Goal: Task Accomplishment & Management: Use online tool/utility

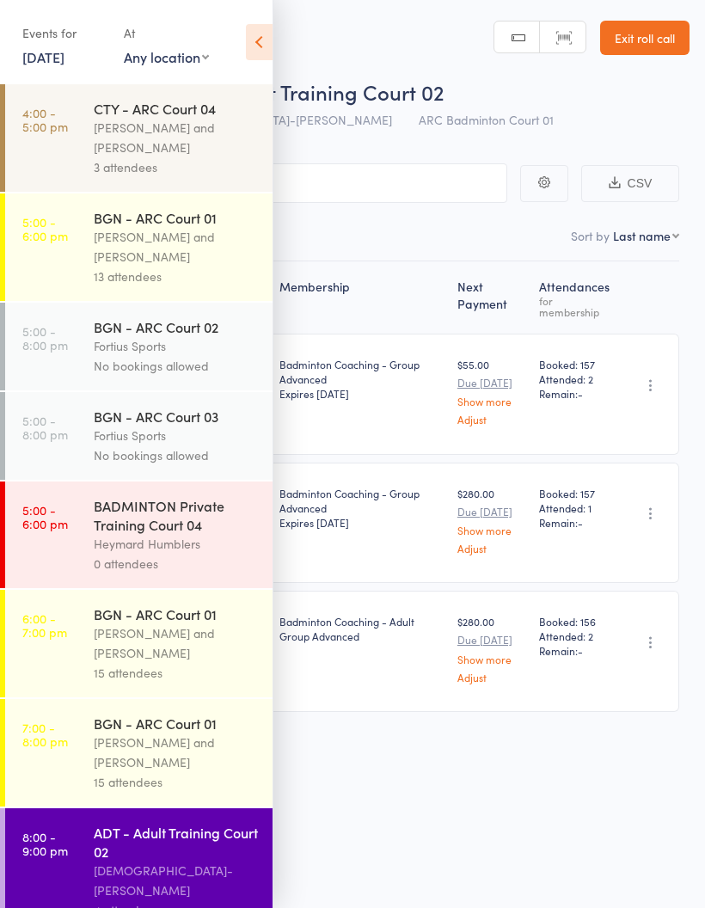
click at [260, 40] on icon at bounding box center [259, 42] width 27 height 36
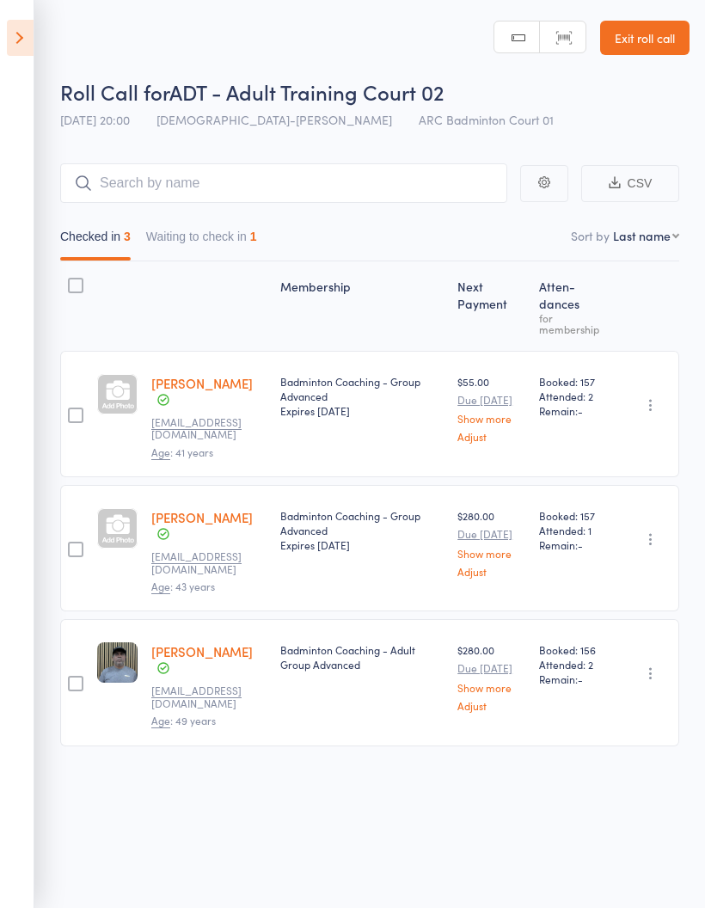
click at [247, 242] on button "Waiting to check in 1" at bounding box center [201, 241] width 111 height 40
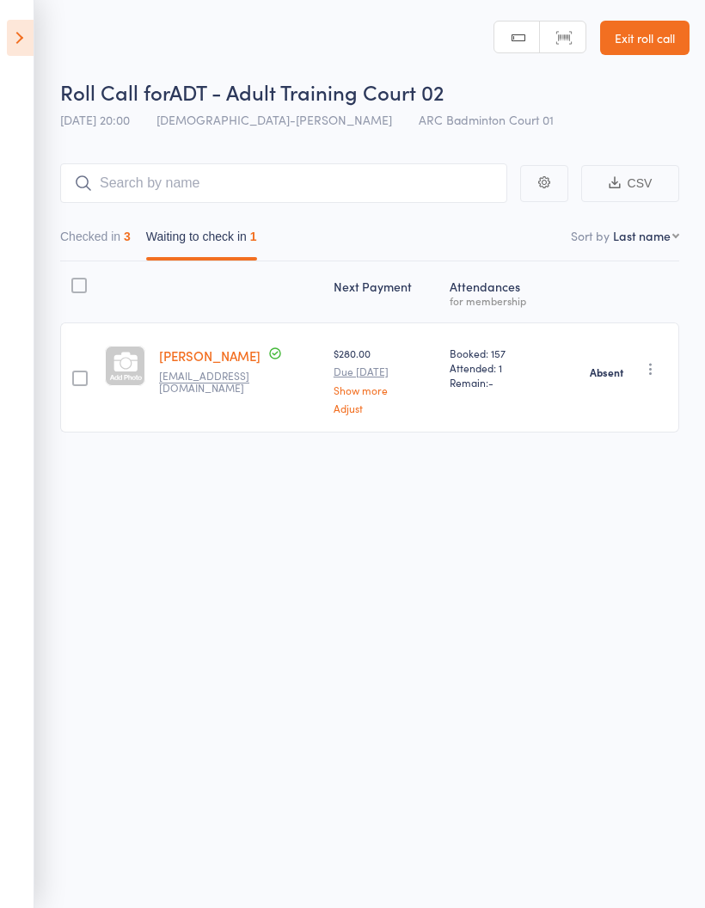
click at [97, 230] on button "Checked in 3" at bounding box center [95, 241] width 70 height 40
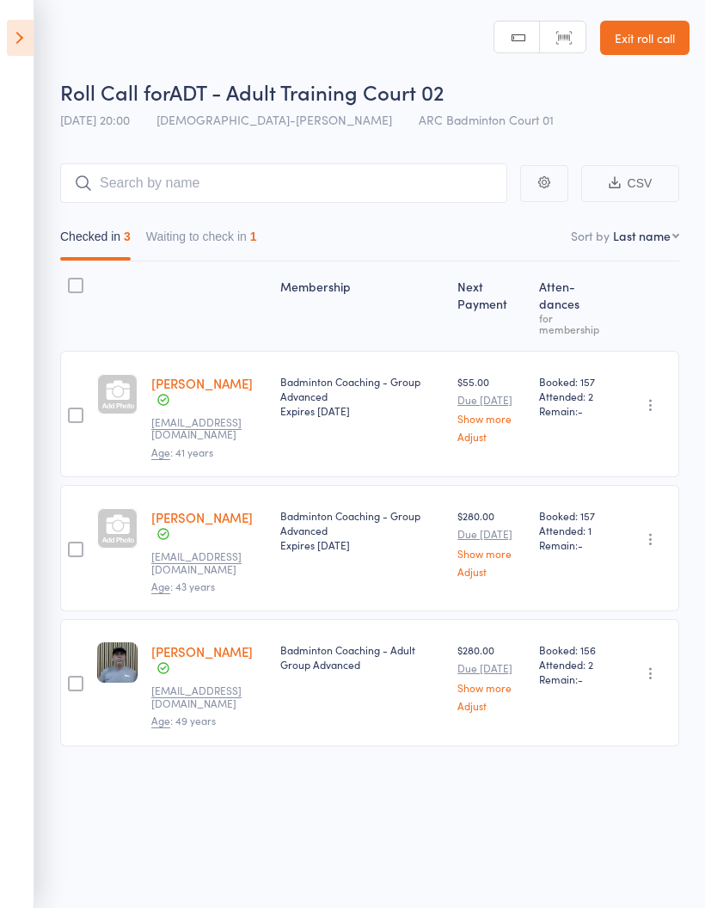
click at [27, 40] on icon at bounding box center [20, 38] width 27 height 36
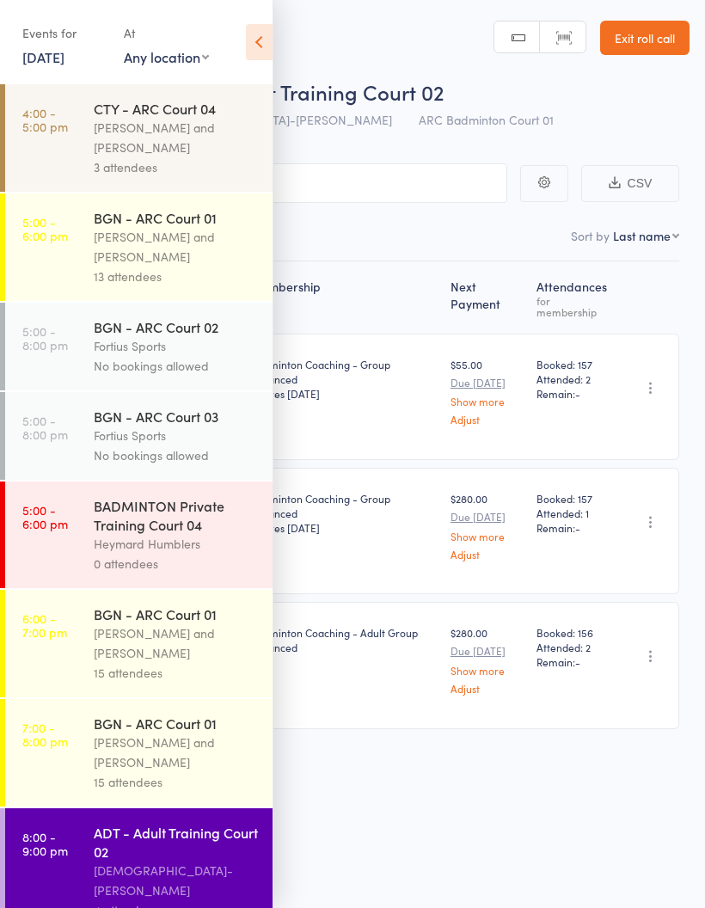
click at [193, 162] on div "3 attendees" at bounding box center [176, 167] width 164 height 20
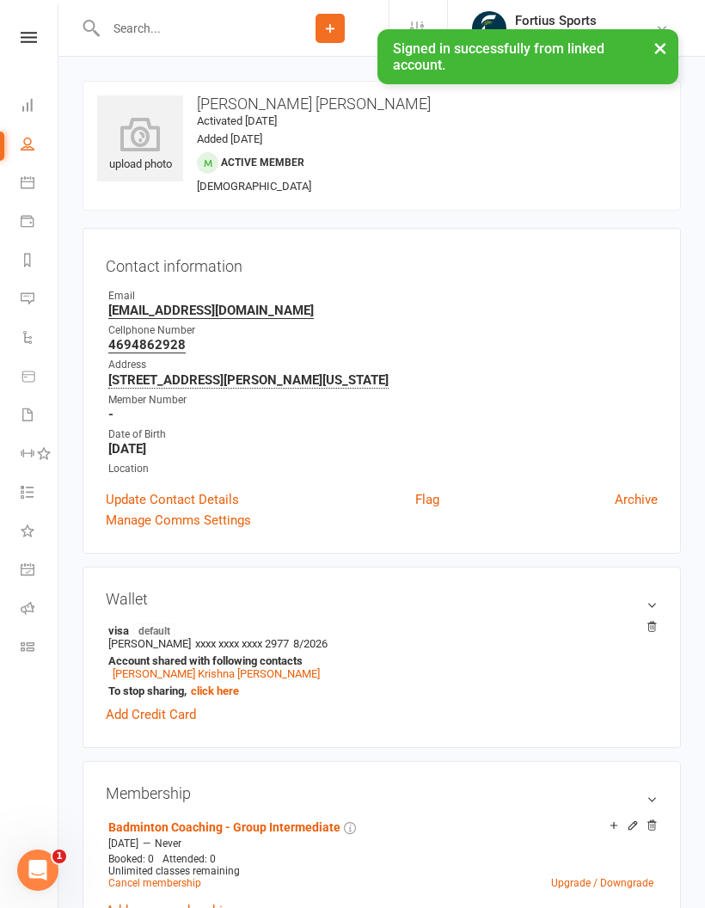
click at [31, 606] on icon at bounding box center [28, 608] width 14 height 14
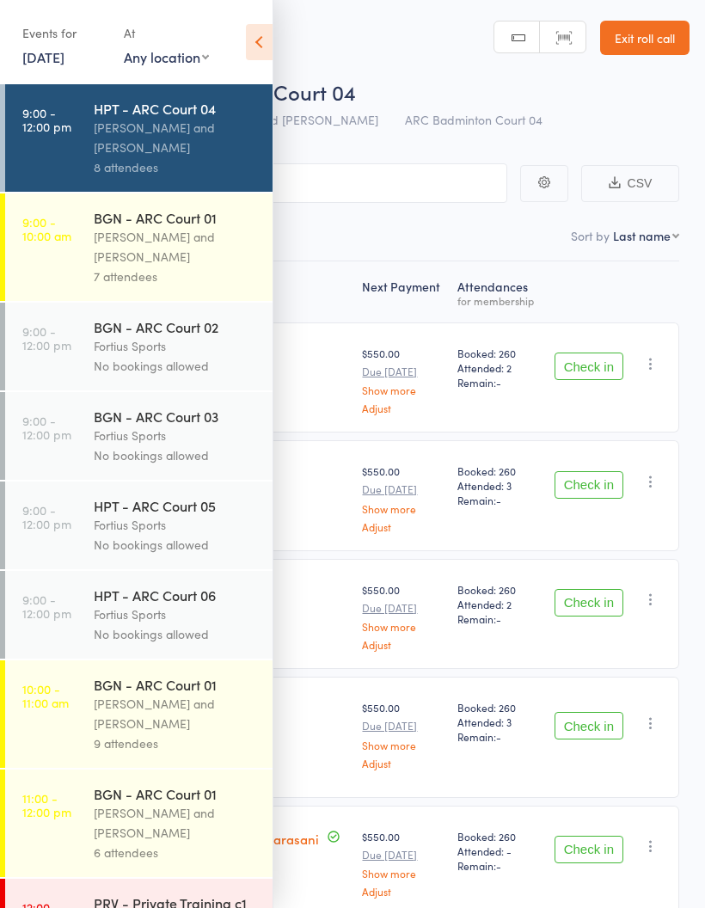
click at [187, 126] on div "[PERSON_NAME] and [PERSON_NAME]" at bounding box center [176, 138] width 164 height 40
click at [269, 41] on icon at bounding box center [259, 42] width 27 height 36
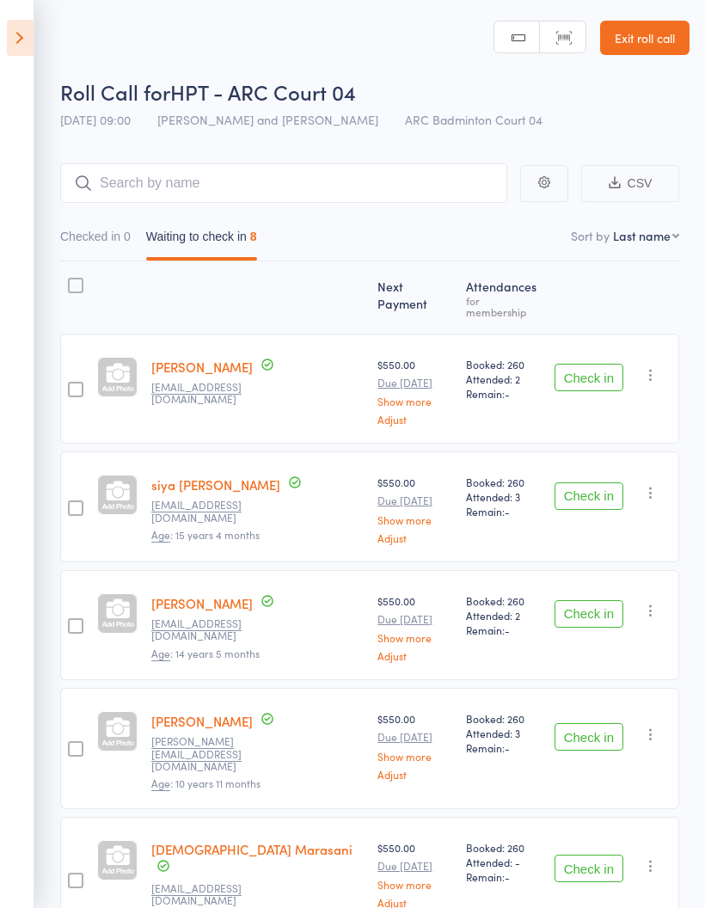
click at [7, 22] on icon at bounding box center [20, 38] width 27 height 36
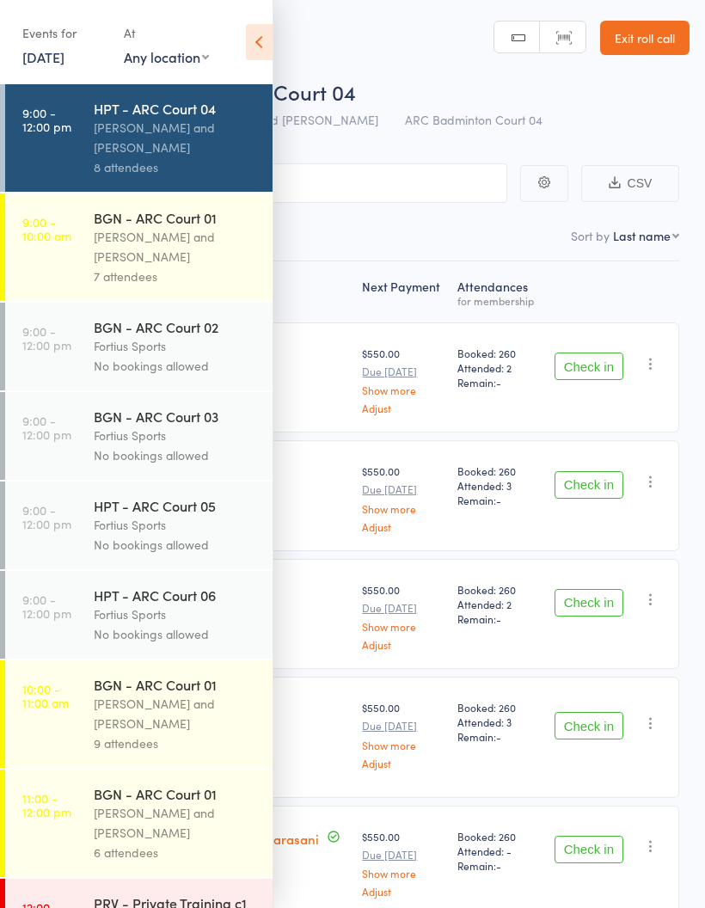
click at [144, 254] on div "[PERSON_NAME] and [PERSON_NAME]" at bounding box center [176, 247] width 164 height 40
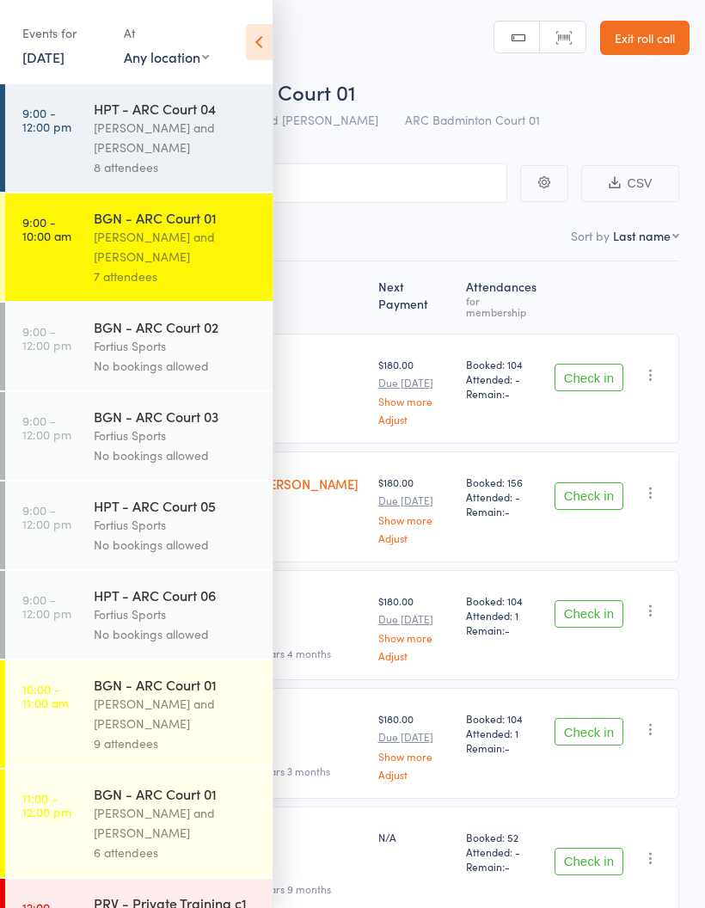
click at [265, 40] on icon at bounding box center [259, 42] width 27 height 36
